Goal: Task Accomplishment & Management: Manage account settings

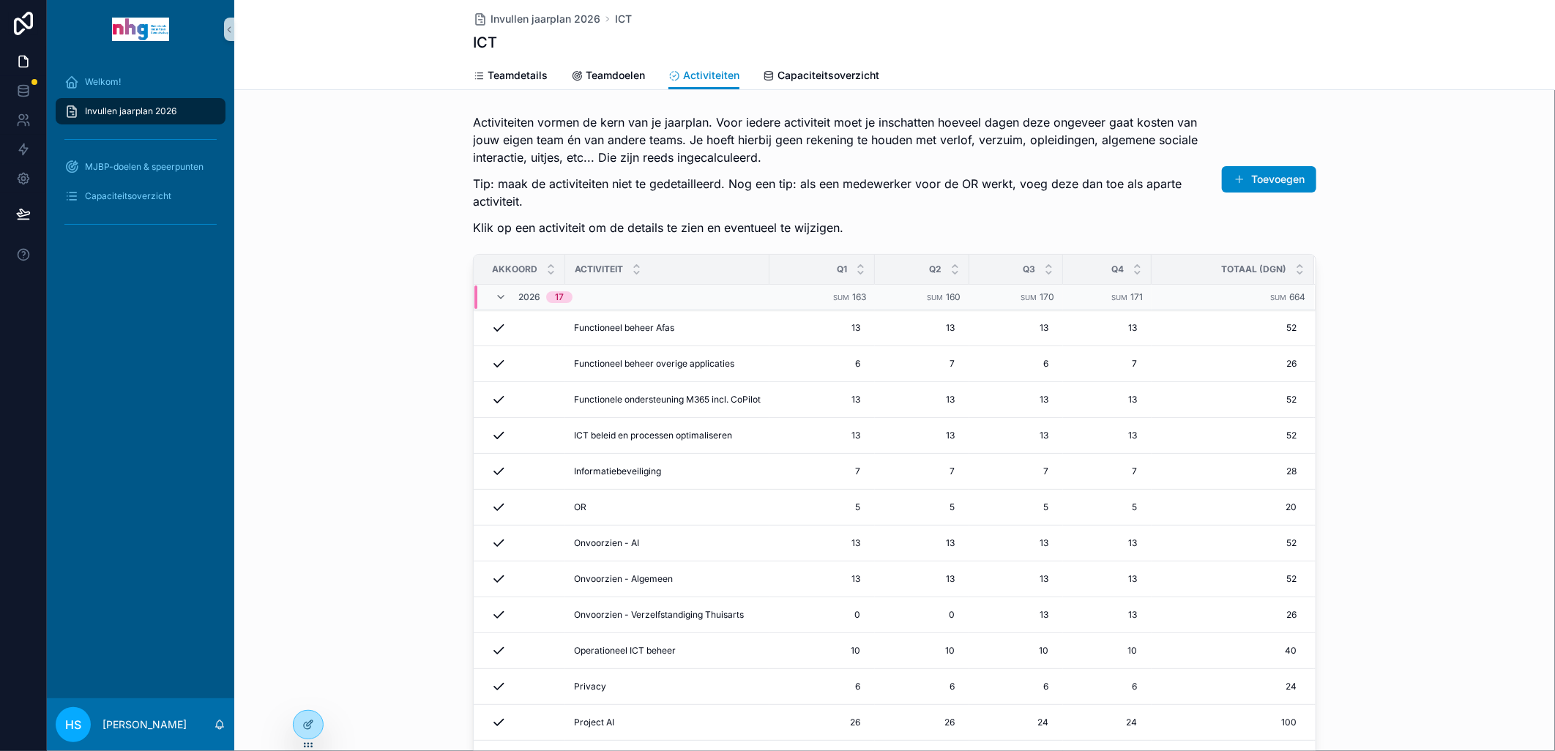
scroll to position [120, 0]
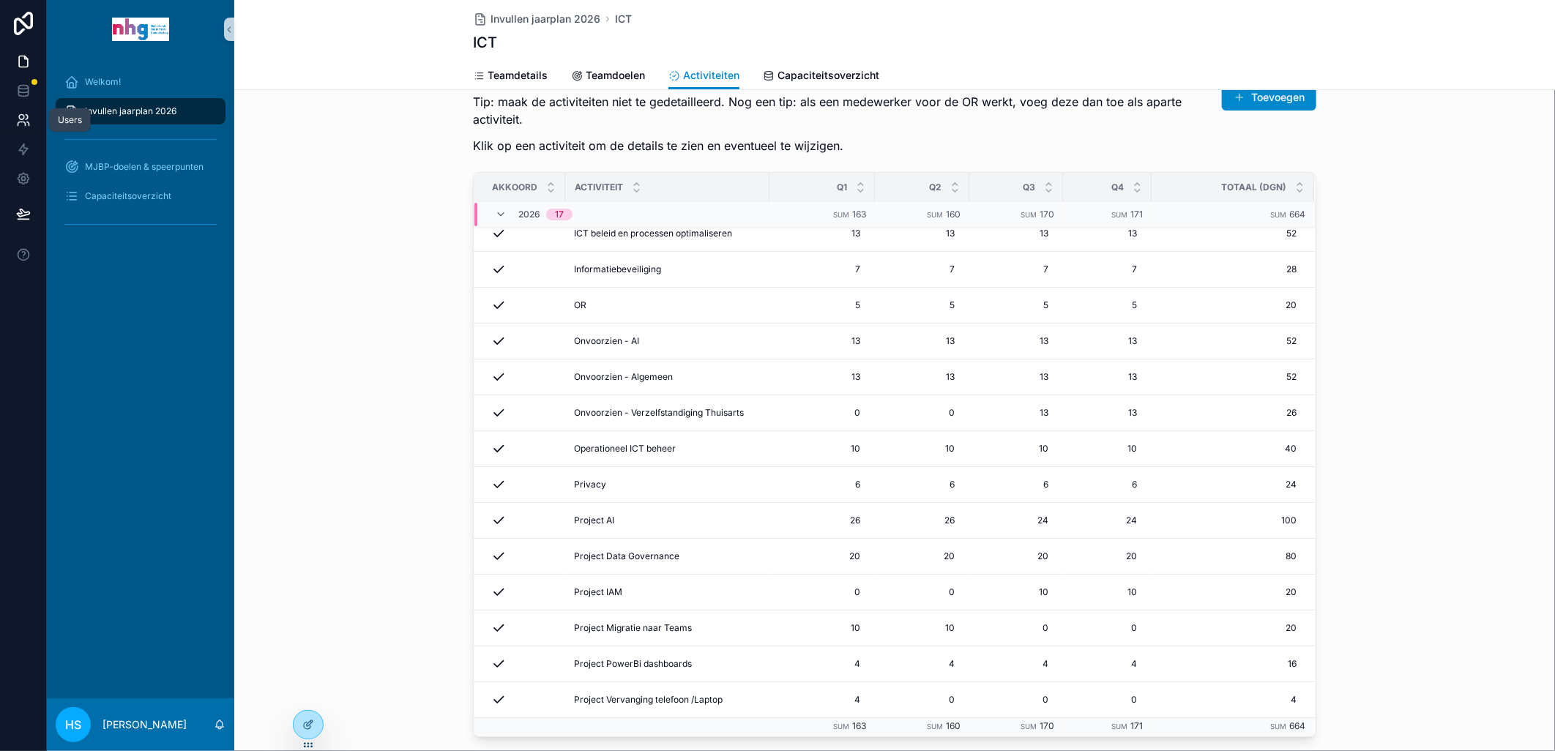
click at [23, 118] on icon at bounding box center [21, 117] width 5 height 5
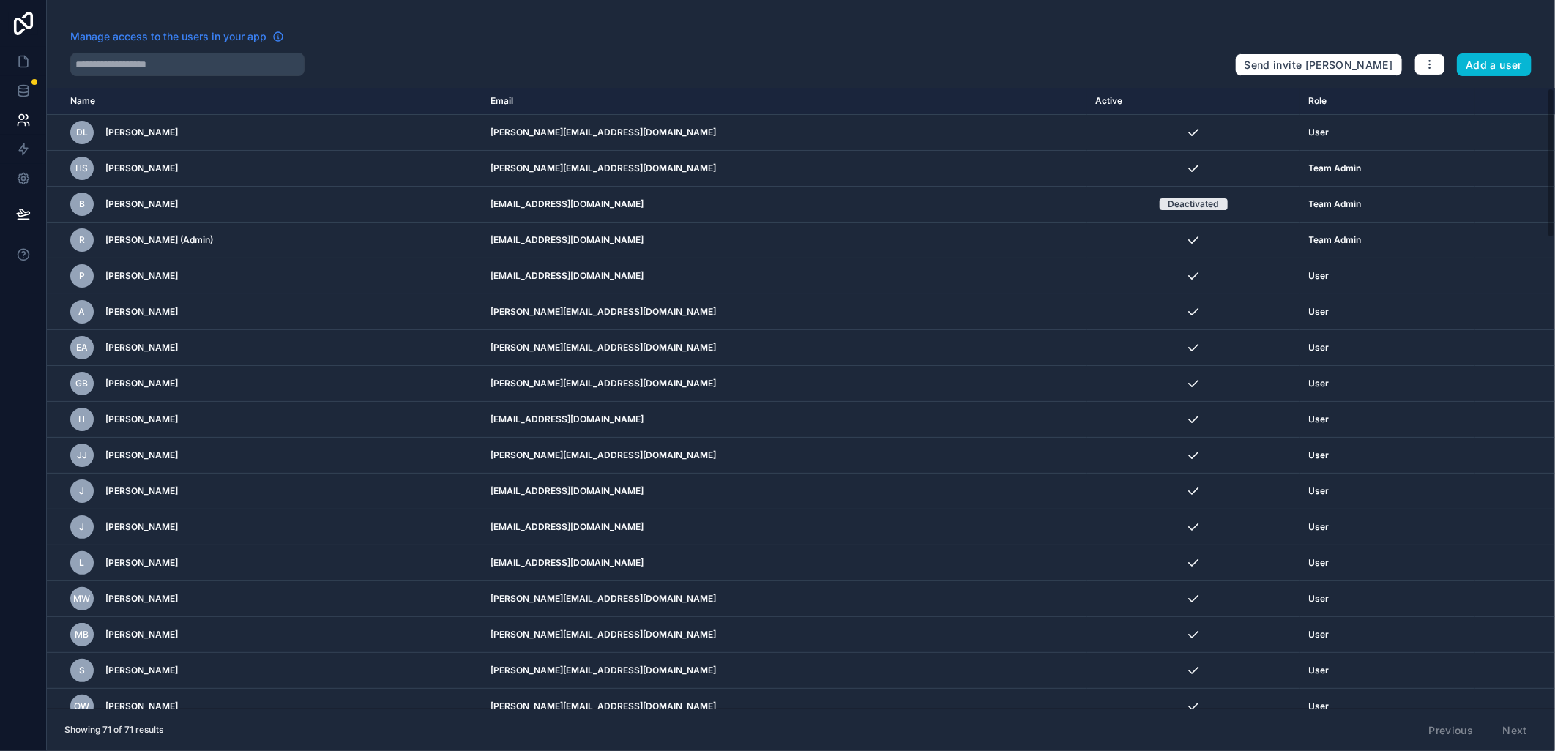
click at [236, 38] on span "Manage access to the users in your app" at bounding box center [168, 36] width 196 height 15
click at [1432, 61] on icon "button" at bounding box center [1430, 65] width 12 height 12
click at [1455, 99] on link "Manage roles" at bounding box center [1464, 98] width 102 height 23
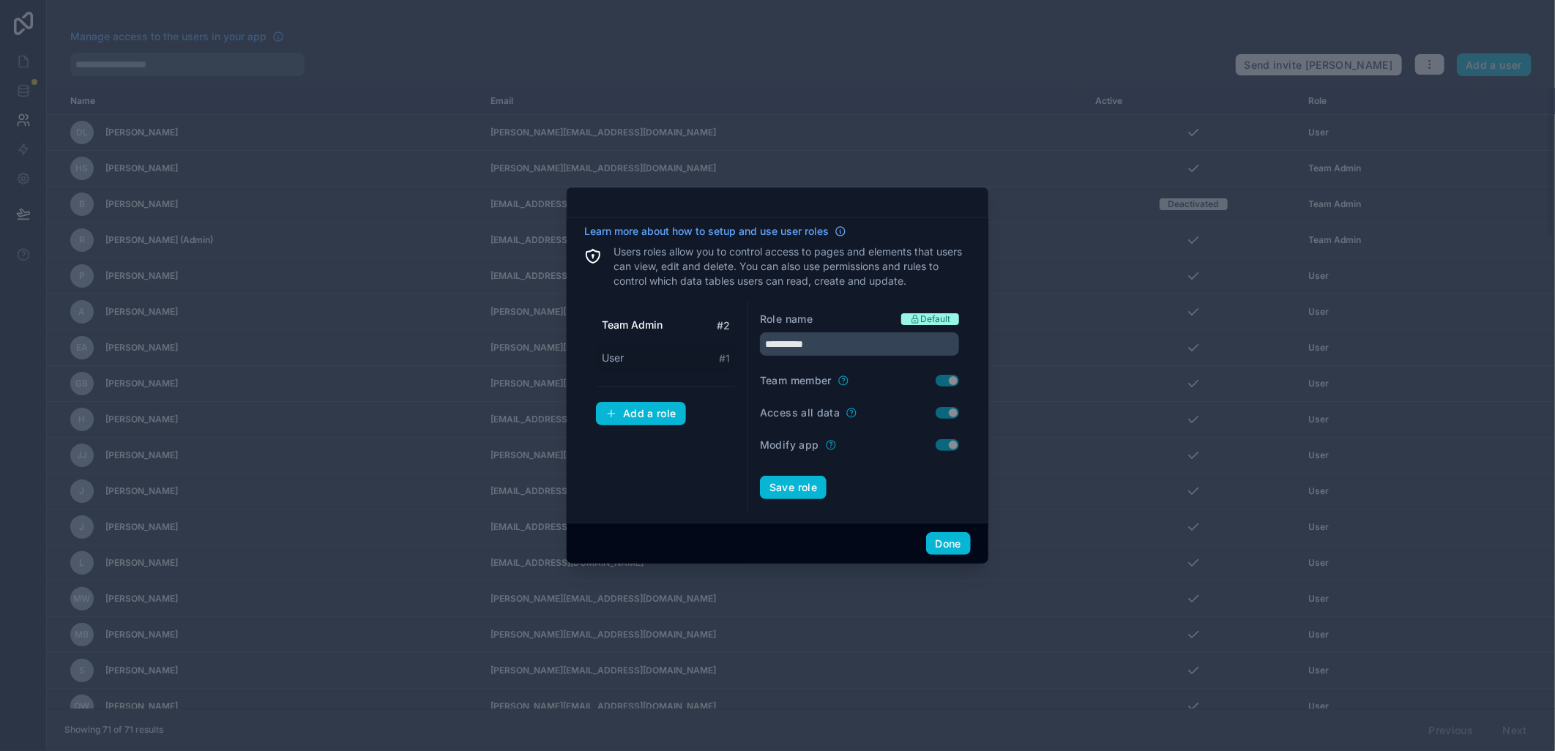
click at [613, 362] on span "User" at bounding box center [613, 358] width 22 height 15
type input "****"
click at [952, 542] on button "Done" at bounding box center [948, 543] width 45 height 23
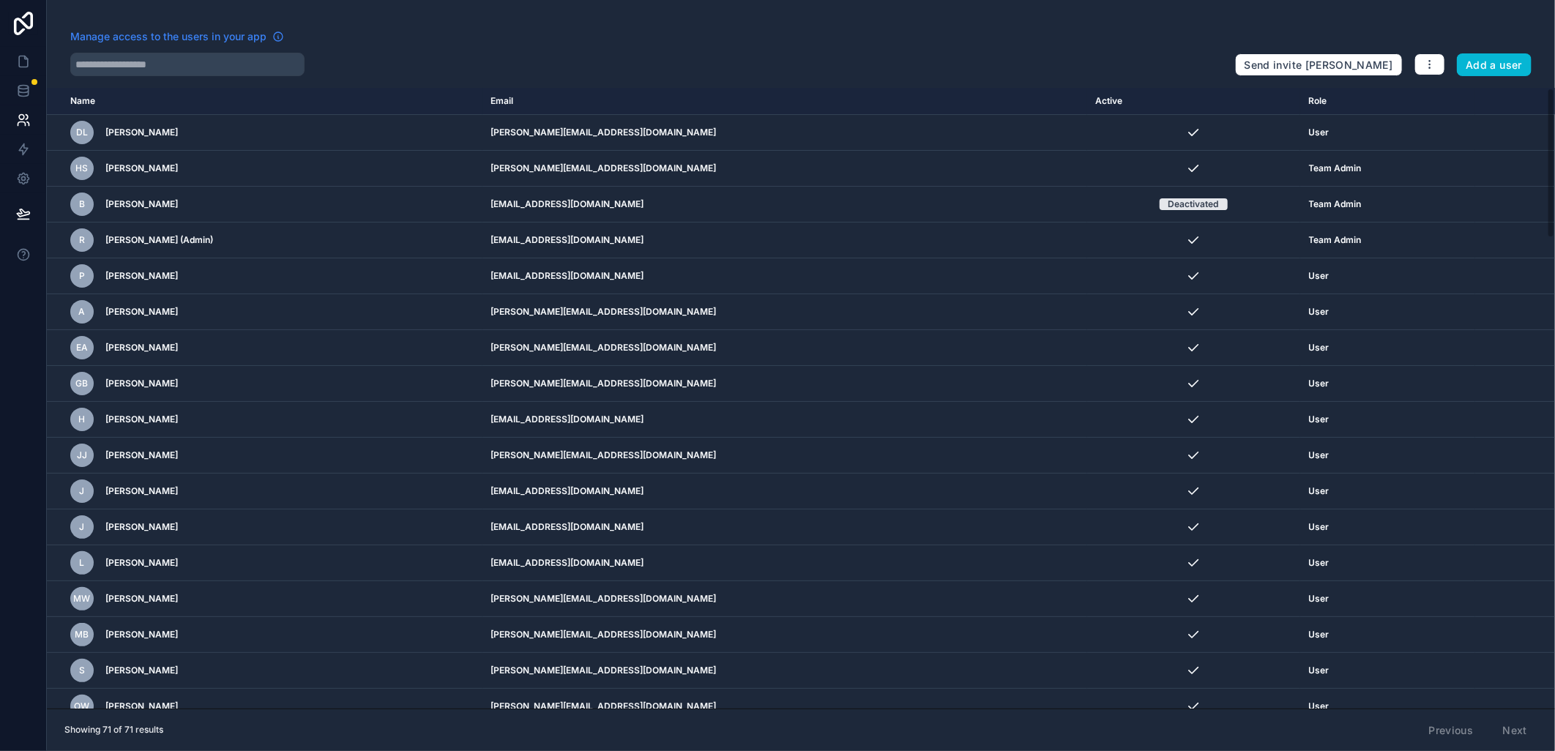
click at [147, 39] on span "Manage access to the users in your app" at bounding box center [168, 36] width 196 height 15
click at [23, 78] on link at bounding box center [23, 90] width 46 height 29
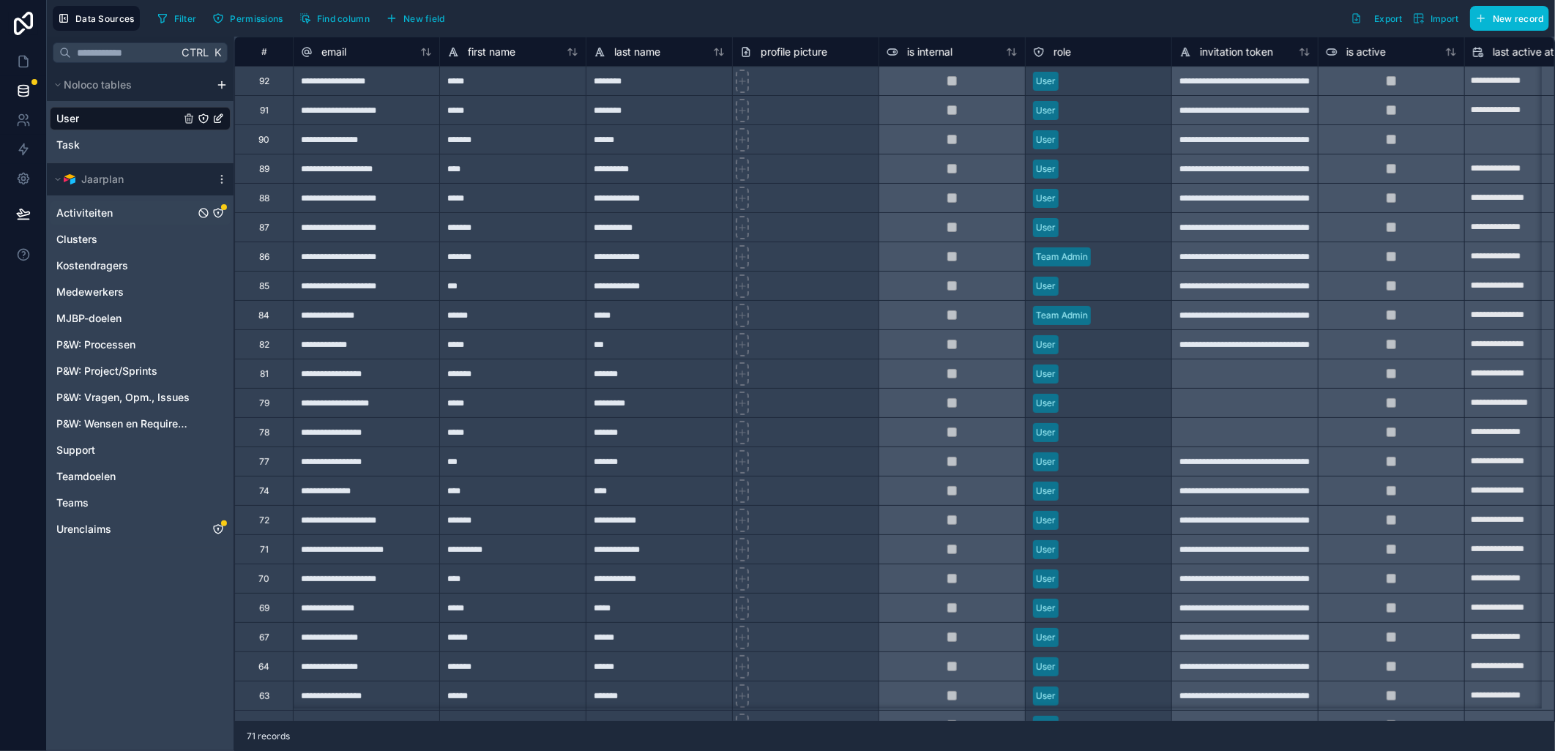
click at [217, 213] on icon "Activiteiten" at bounding box center [217, 212] width 1 height 1
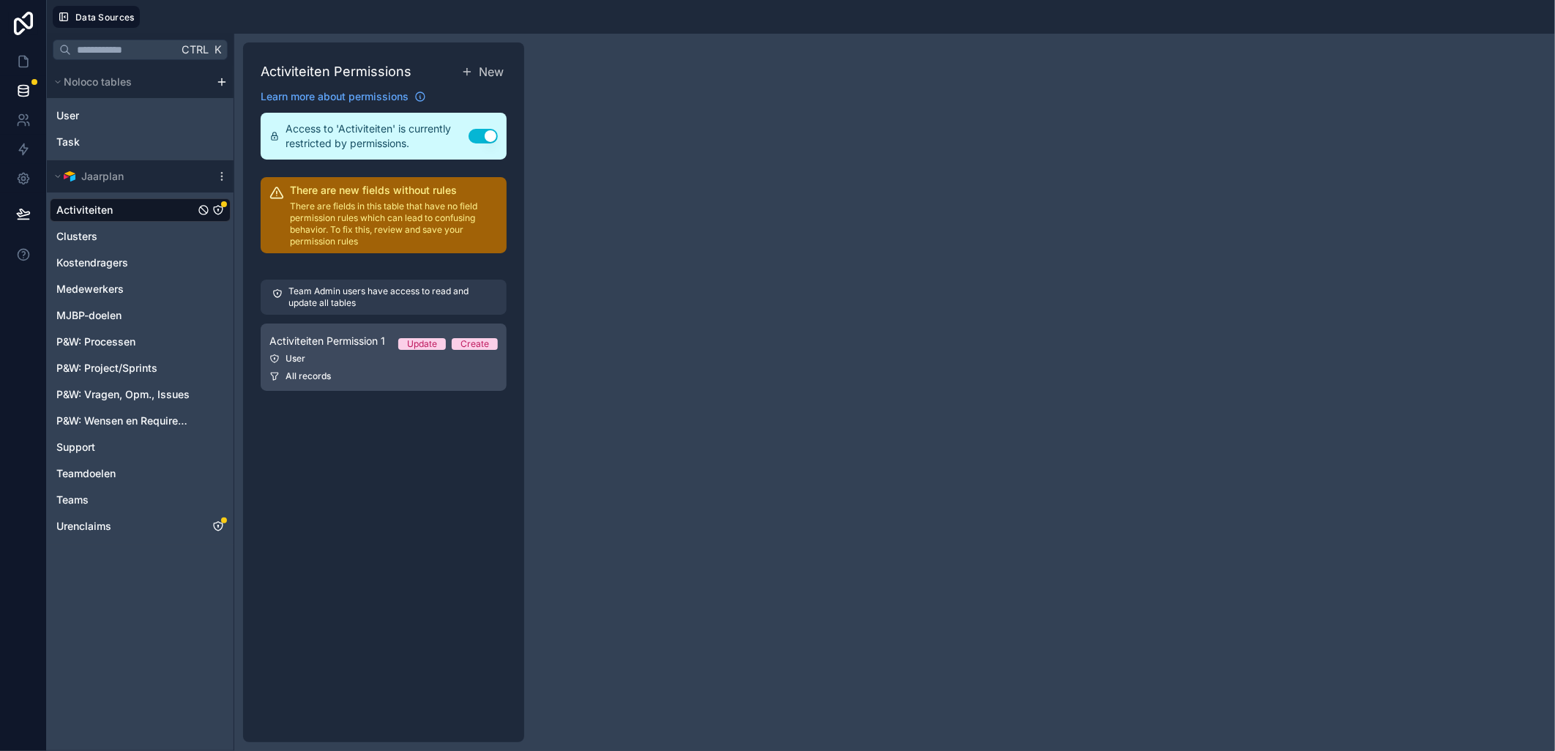
click at [291, 360] on div "User" at bounding box center [383, 359] width 228 height 12
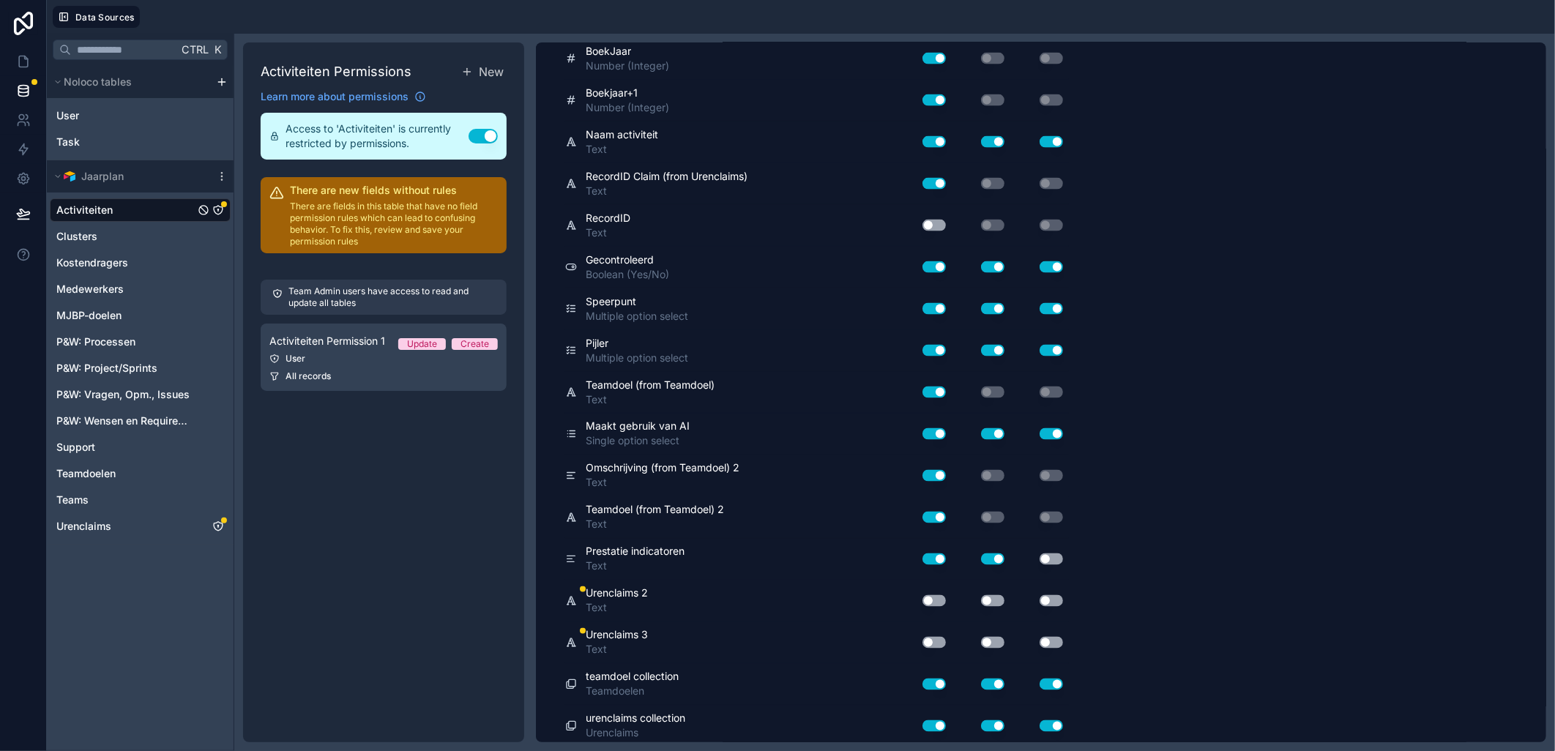
scroll to position [1428, 0]
